Goal: Task Accomplishment & Management: Complete application form

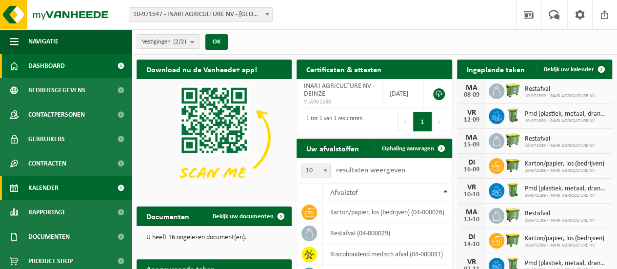
click at [62, 190] on link "Kalender" at bounding box center [66, 187] width 132 height 24
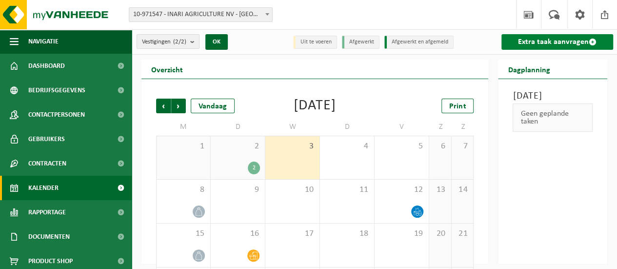
click at [564, 38] on link "Extra taak aanvragen" at bounding box center [557, 42] width 112 height 16
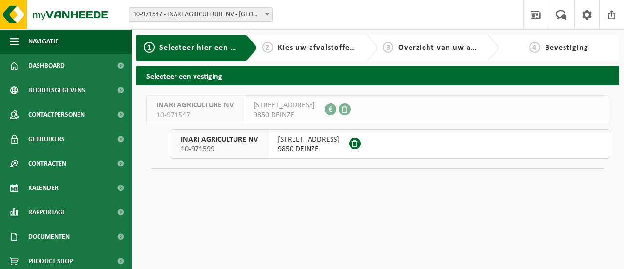
click at [287, 144] on span "9850 DEINZE" at bounding box center [308, 149] width 61 height 10
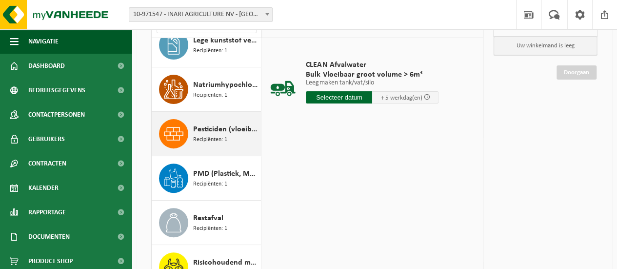
scroll to position [97, 0]
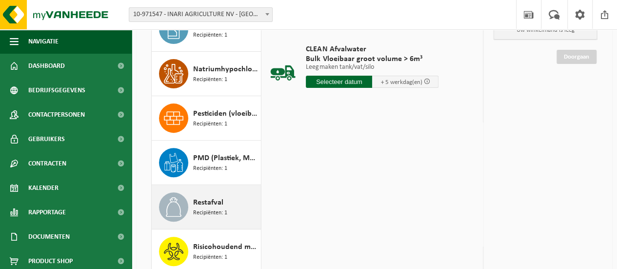
click at [224, 208] on span "Recipiënten: 1" at bounding box center [210, 212] width 34 height 9
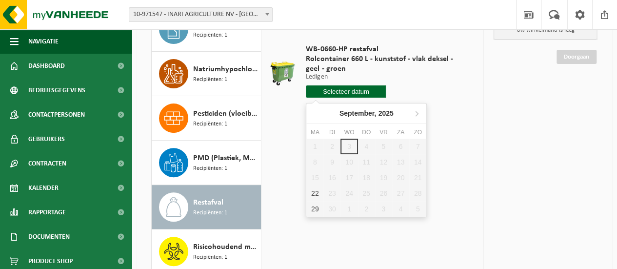
click at [336, 93] on input "text" at bounding box center [346, 91] width 80 height 12
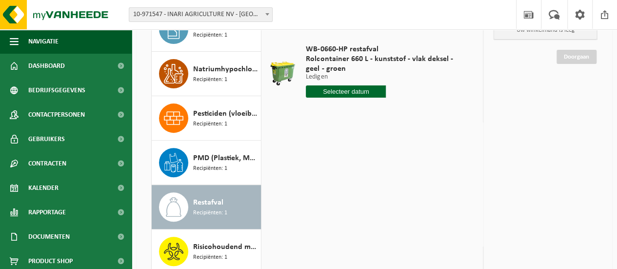
click at [483, 125] on table "WB-0660-HP restafval Rolcontainer 660 L - kunststof - vlak deksel - geel - groe…" at bounding box center [372, 75] width 221 height 107
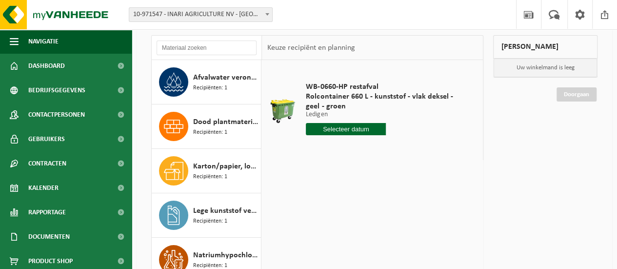
scroll to position [11, 0]
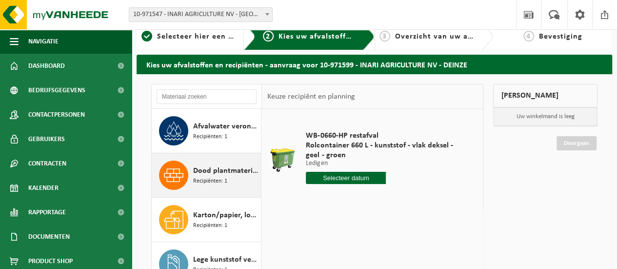
click at [214, 174] on span "Dood plantmateriaal met opruimafval niet gevaarlijk in bulk" at bounding box center [225, 171] width 65 height 12
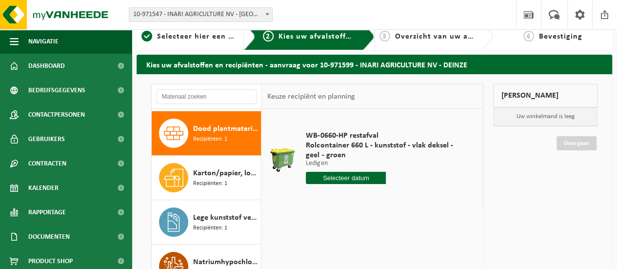
scroll to position [44, 0]
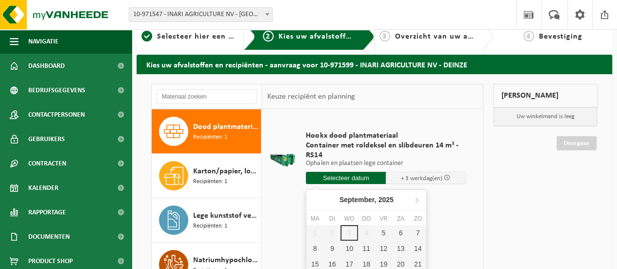
click at [338, 172] on input "text" at bounding box center [346, 178] width 80 height 12
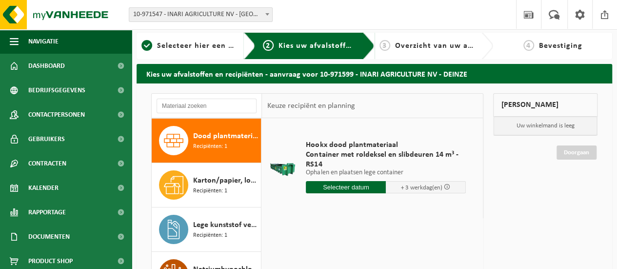
scroll to position [0, 0]
